Goal: Task Accomplishment & Management: Use online tool/utility

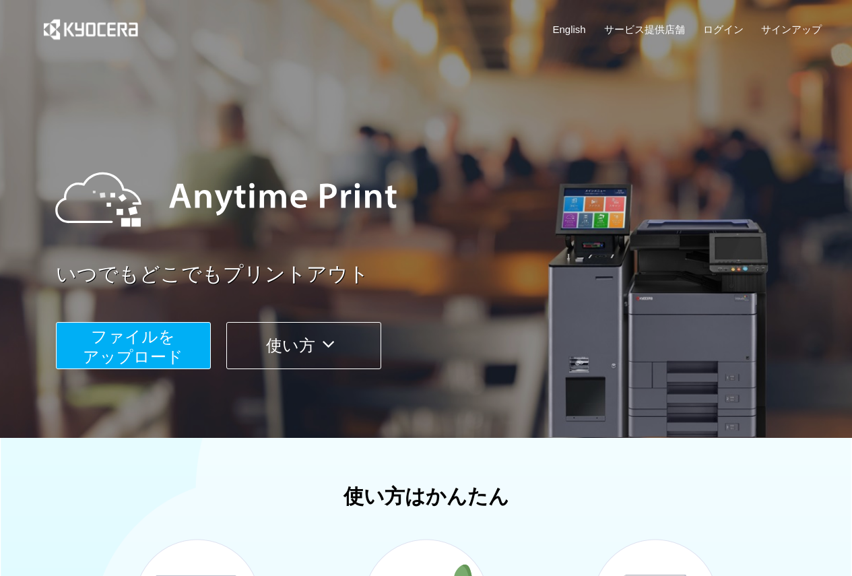
click at [112, 349] on span "ファイルを ​​アップロード" at bounding box center [133, 346] width 100 height 38
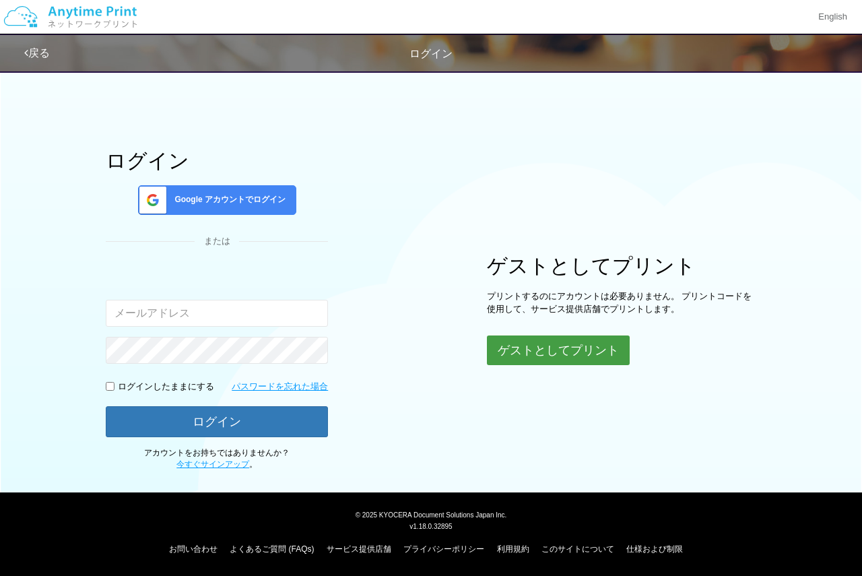
click at [597, 355] on button "ゲストとしてプリント" at bounding box center [558, 350] width 143 height 30
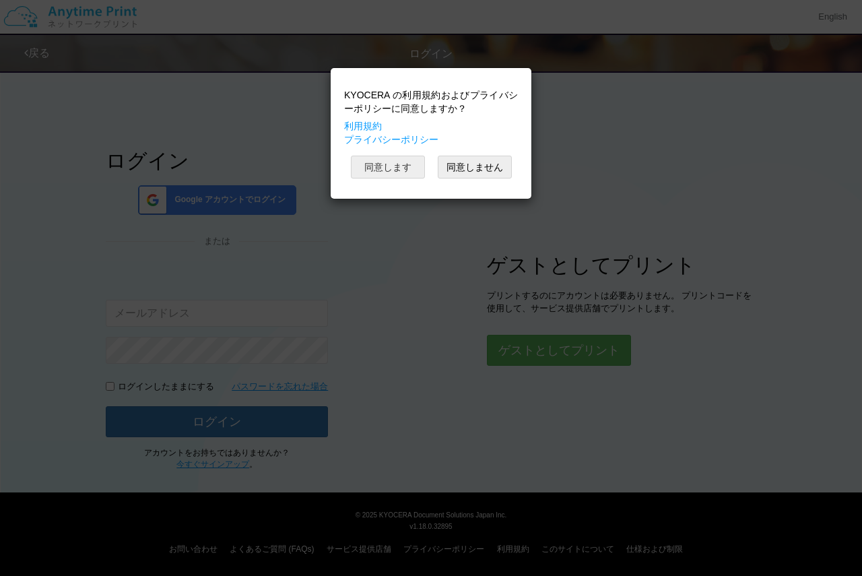
click at [392, 161] on button "同意します" at bounding box center [388, 167] width 74 height 23
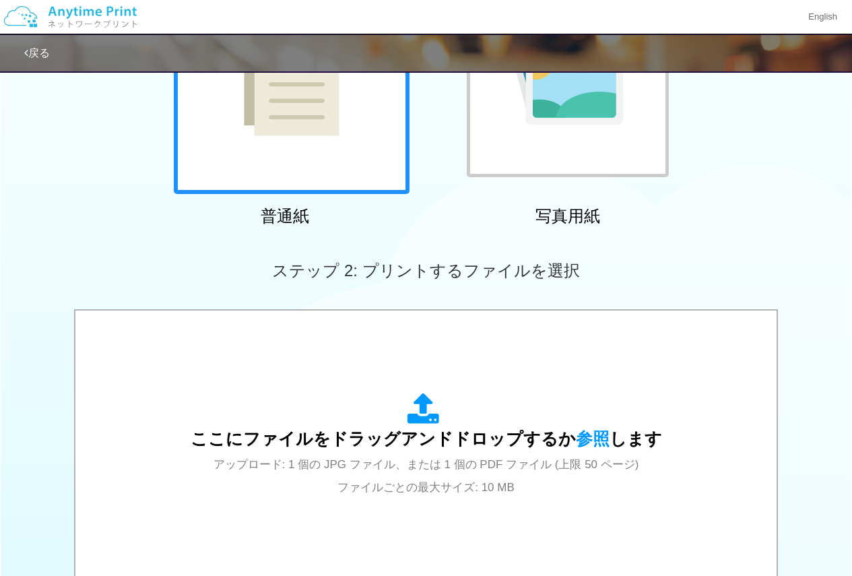
scroll to position [404, 0]
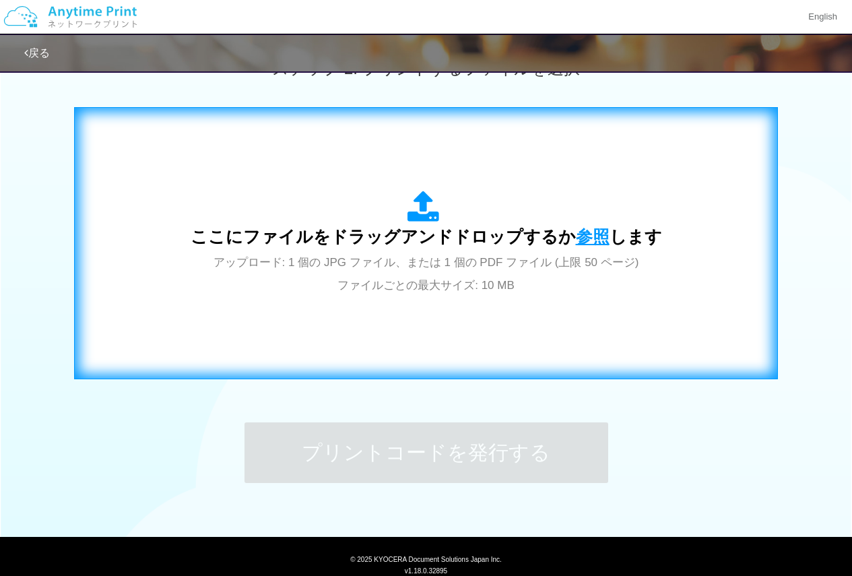
click at [585, 230] on span "参照" at bounding box center [593, 236] width 34 height 19
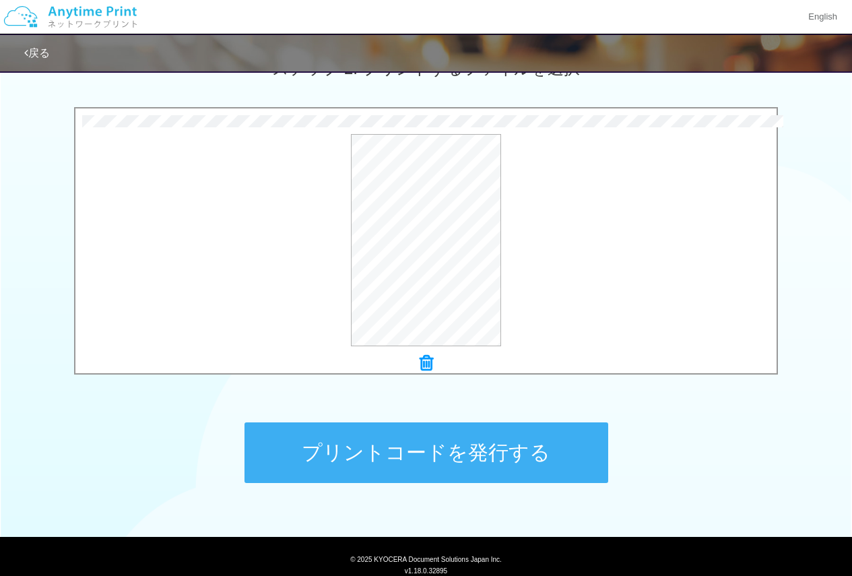
click at [437, 457] on button "プリントコードを発行する" at bounding box center [426, 452] width 364 height 61
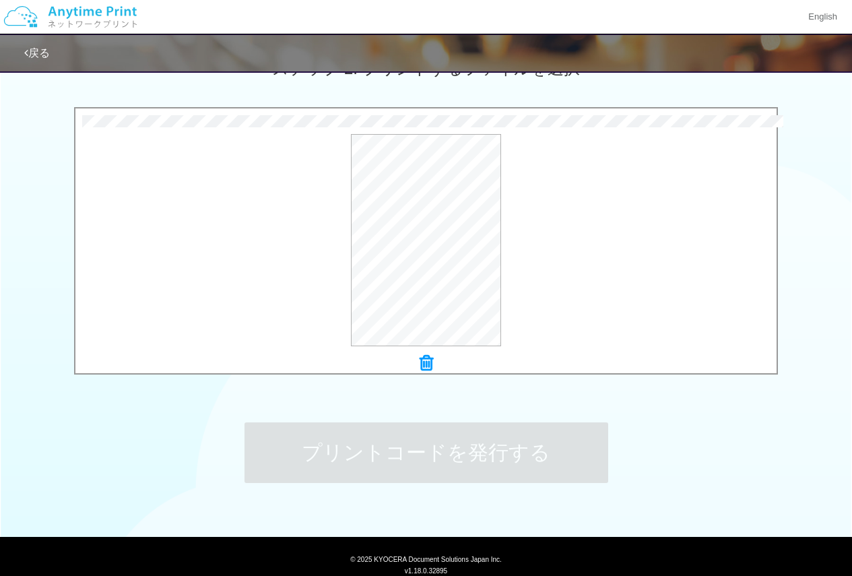
scroll to position [0, 0]
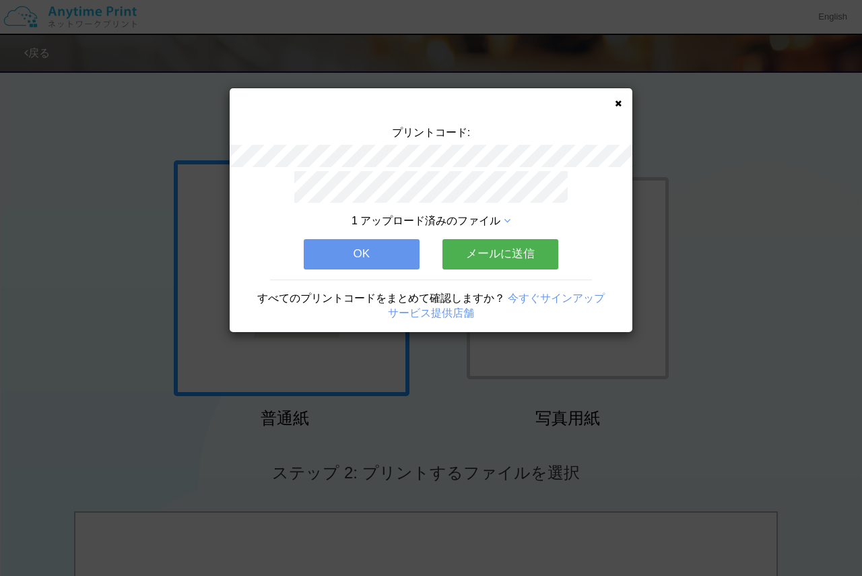
click at [621, 104] on icon at bounding box center [618, 103] width 7 height 9
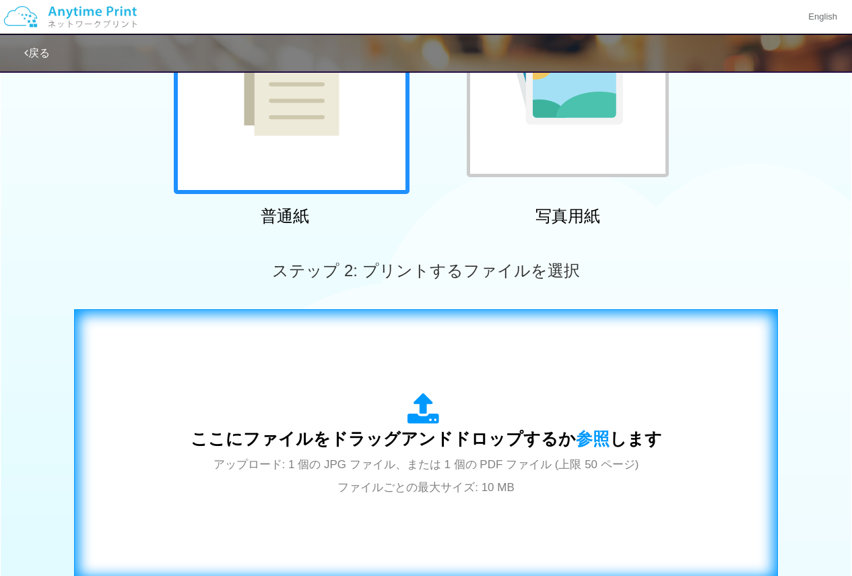
scroll to position [337, 0]
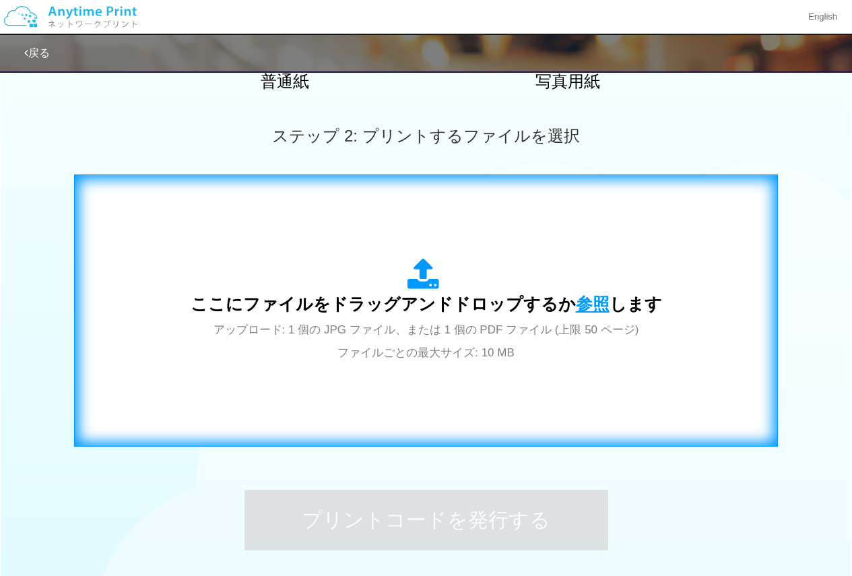
click at [583, 306] on span "参照" at bounding box center [593, 303] width 34 height 19
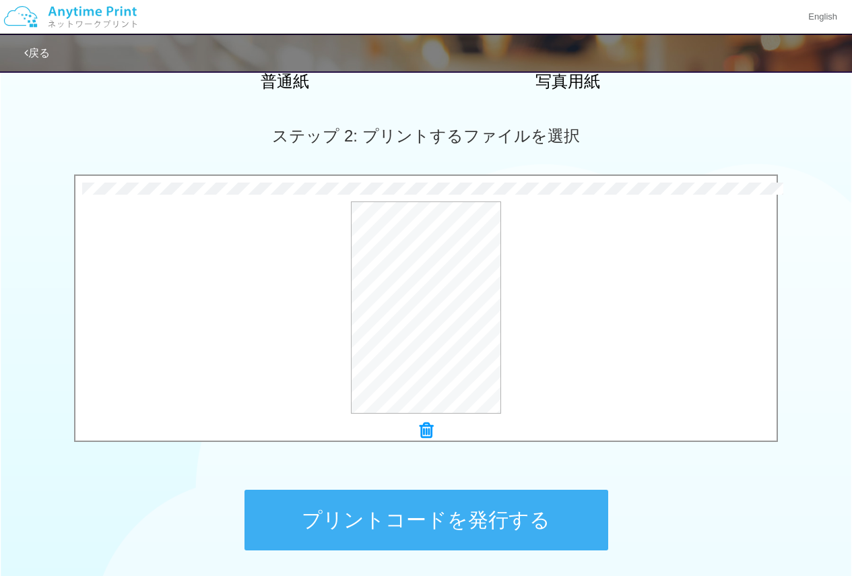
click at [534, 525] on button "プリントコードを発行する" at bounding box center [426, 520] width 364 height 61
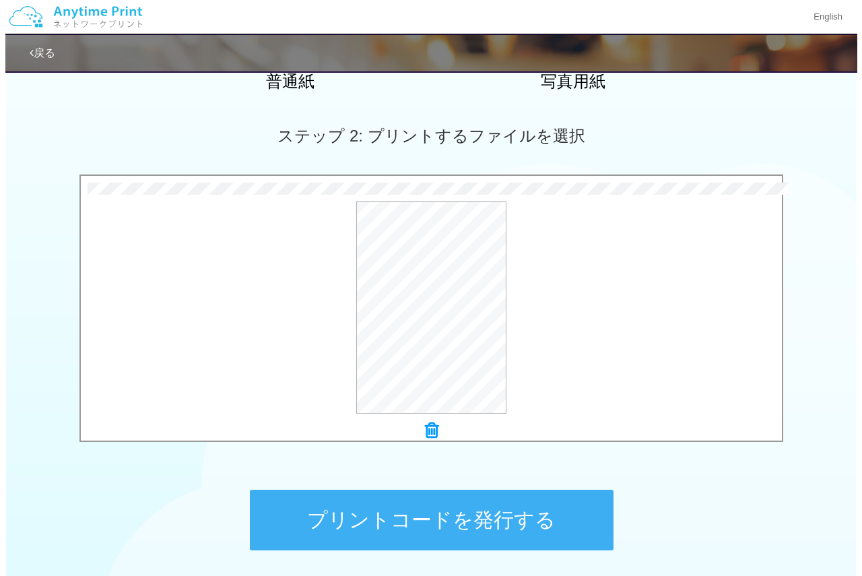
scroll to position [0, 0]
